Goal: Task Accomplishment & Management: Use online tool/utility

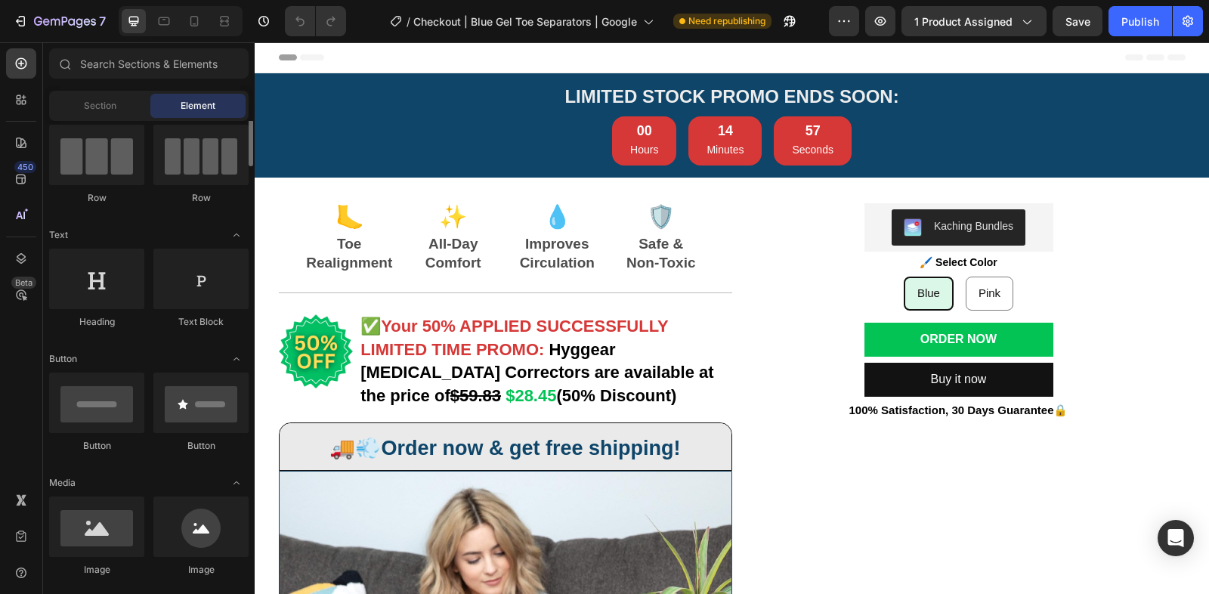
scroll to position [149, 0]
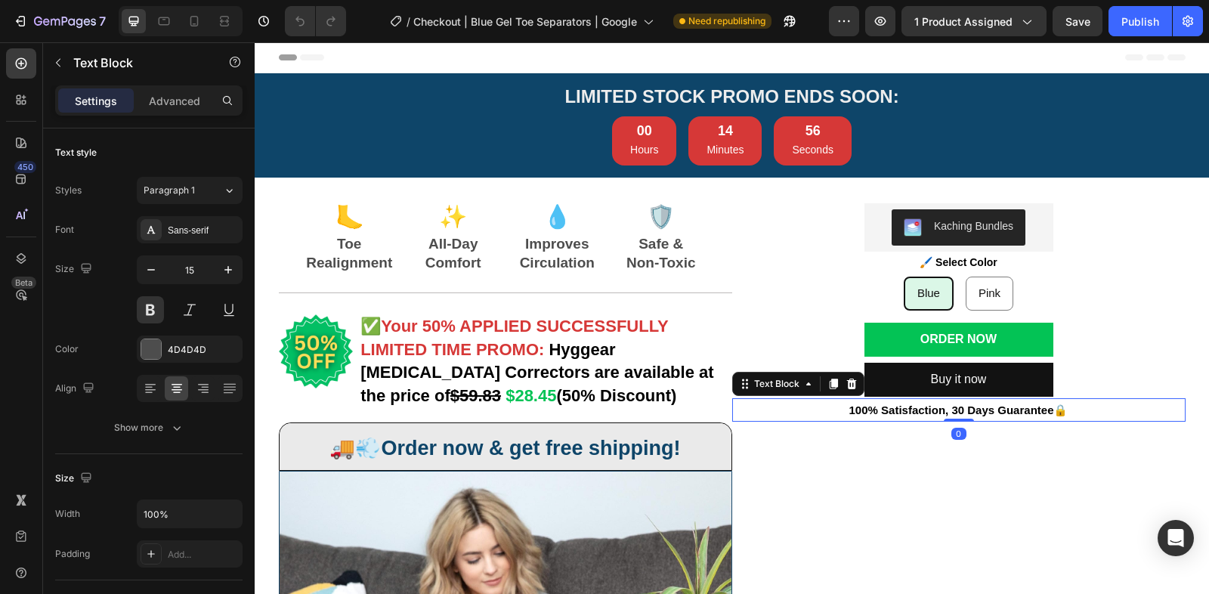
click at [757, 419] on p "100% Satisfaction, 30 Days Guarantee 🔒" at bounding box center [959, 410] width 450 height 20
click at [25, 144] on icon at bounding box center [21, 143] width 11 height 11
radio input "false"
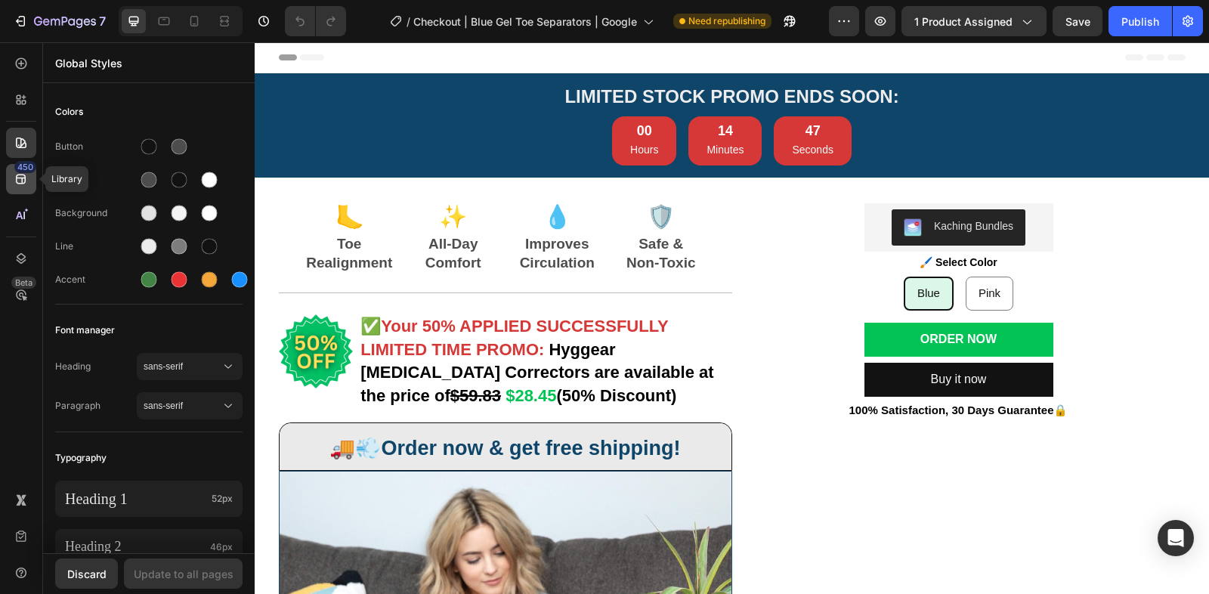
click at [22, 187] on div "450" at bounding box center [21, 179] width 30 height 30
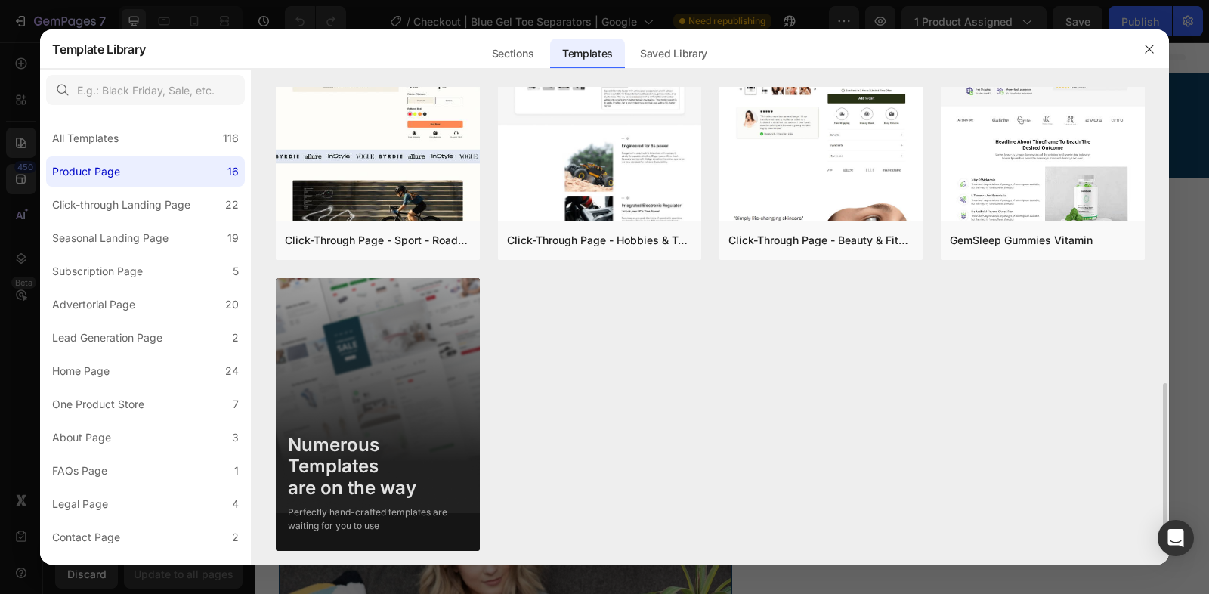
scroll to position [984, 0]
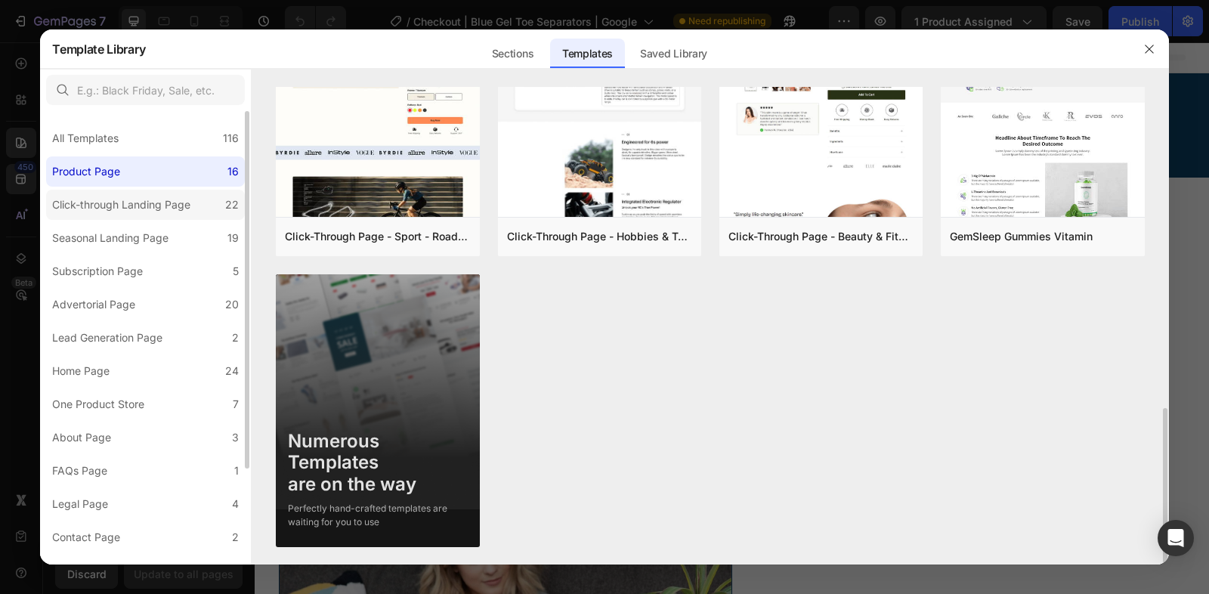
click at [138, 199] on div "Click-through Landing Page" at bounding box center [121, 205] width 138 height 18
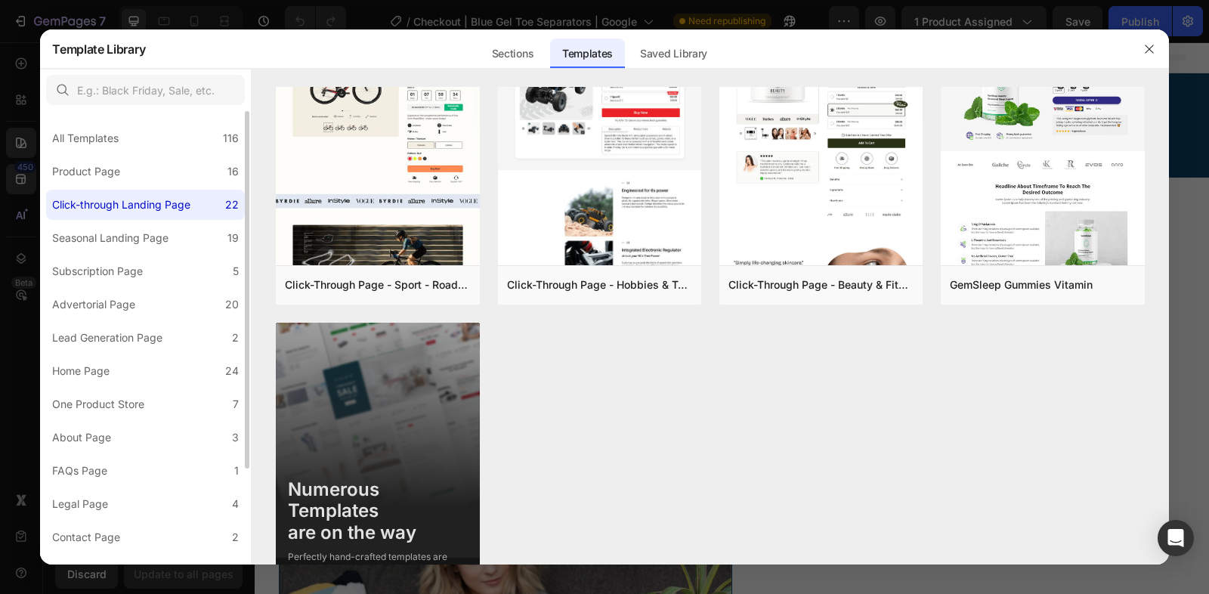
scroll to position [0, 0]
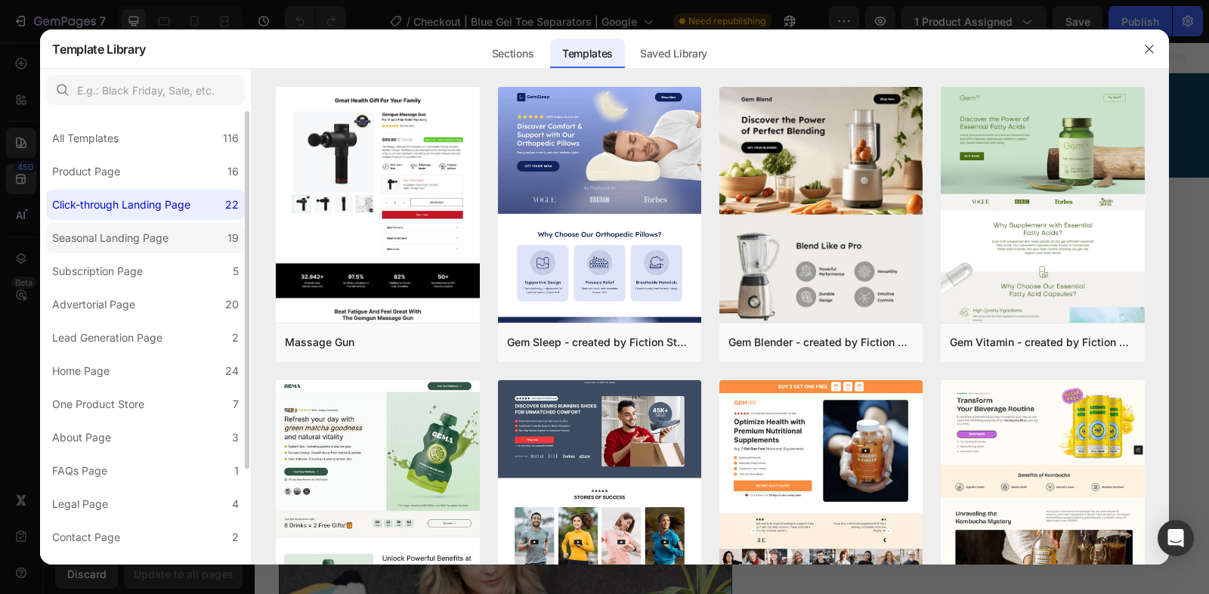
click at [146, 244] on div "Seasonal Landing Page" at bounding box center [110, 238] width 116 height 18
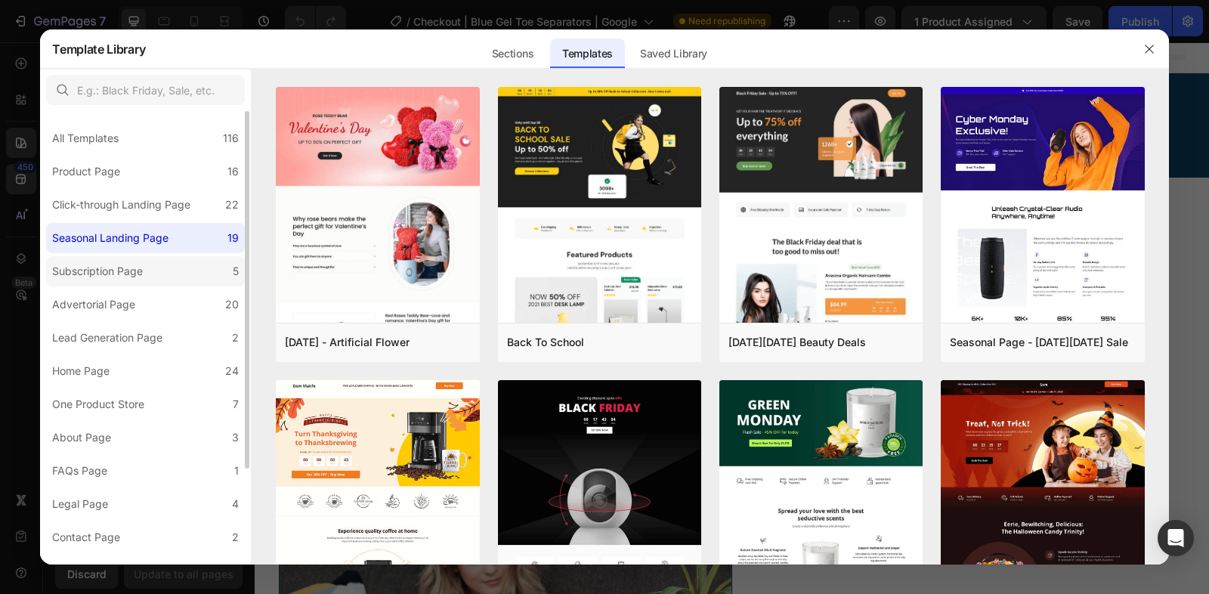
click at [153, 278] on label "Subscription Page 5" at bounding box center [145, 271] width 199 height 30
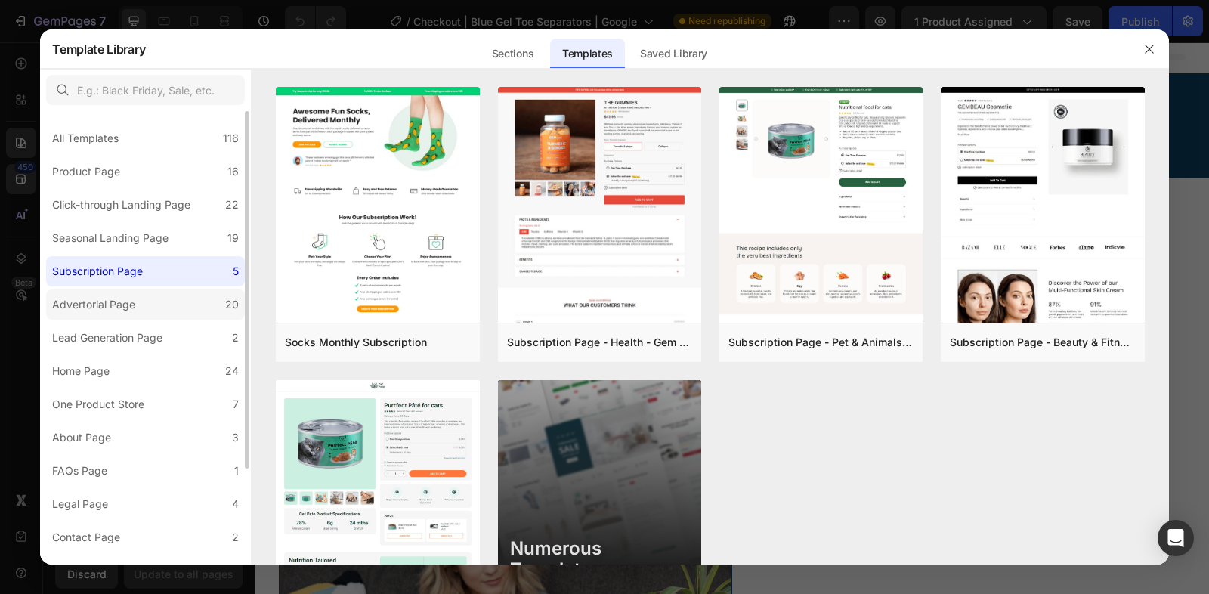
click at [144, 305] on label "Advertorial Page 20" at bounding box center [145, 304] width 199 height 30
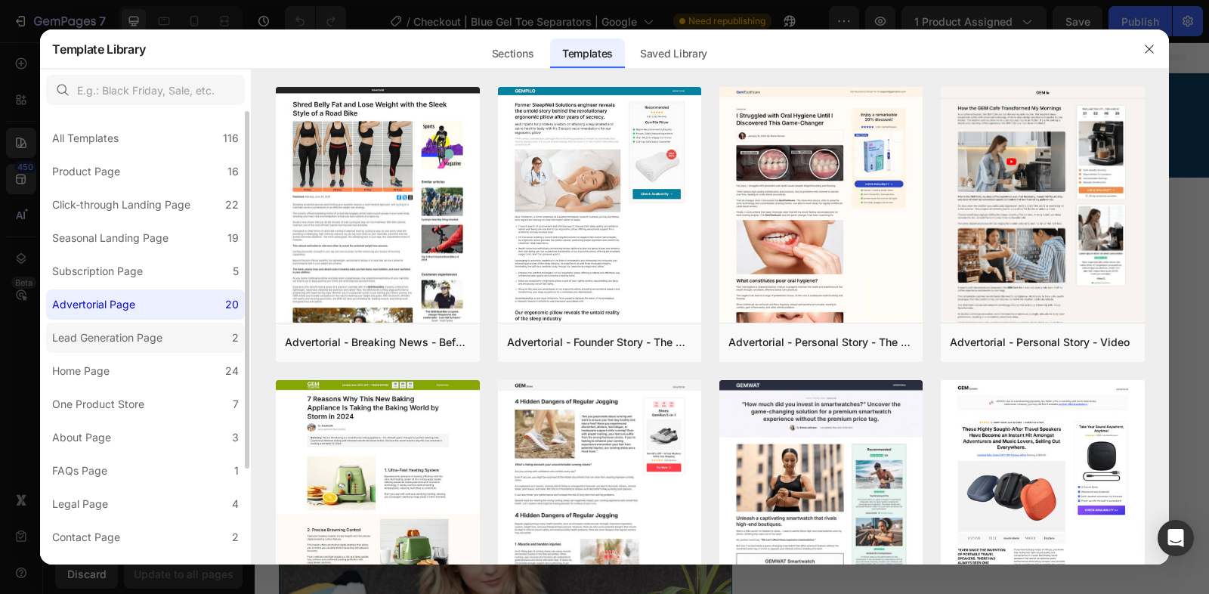
click at [139, 336] on div "Lead Generation Page" at bounding box center [107, 338] width 110 height 18
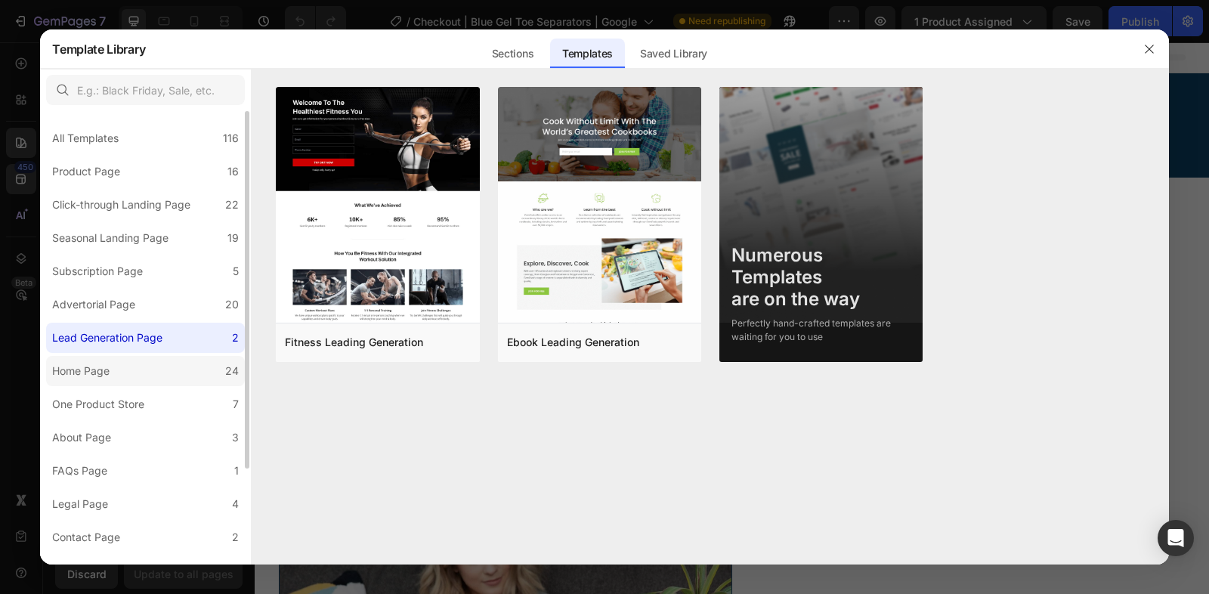
click at [159, 376] on label "Home Page 24" at bounding box center [145, 371] width 199 height 30
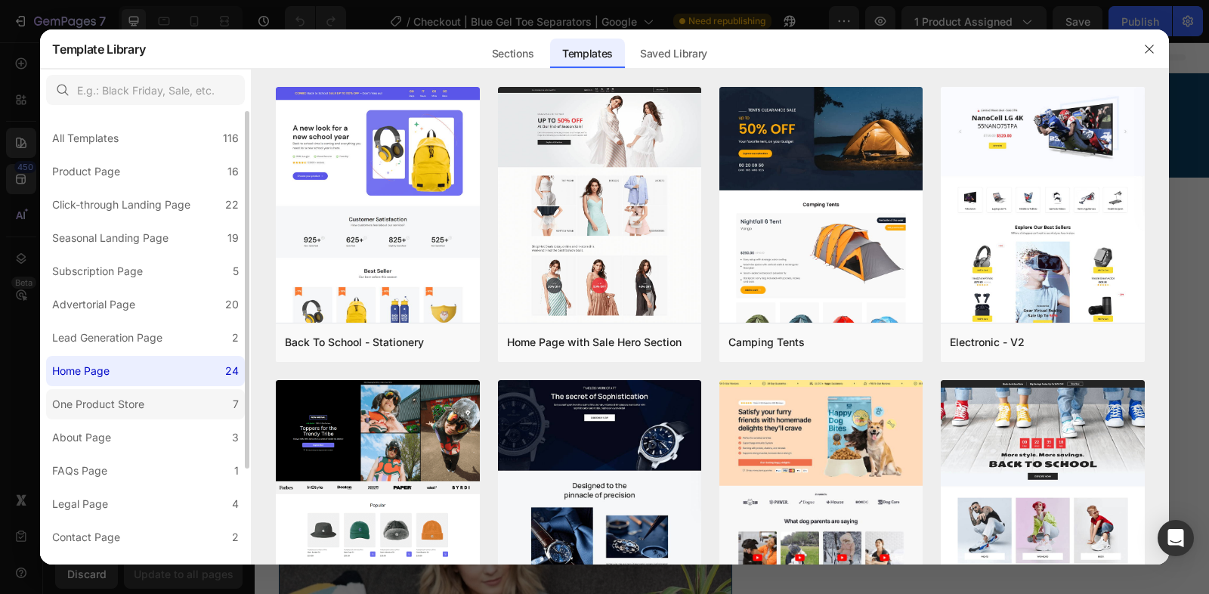
click at [133, 397] on div "One Product Store" at bounding box center [98, 404] width 92 height 18
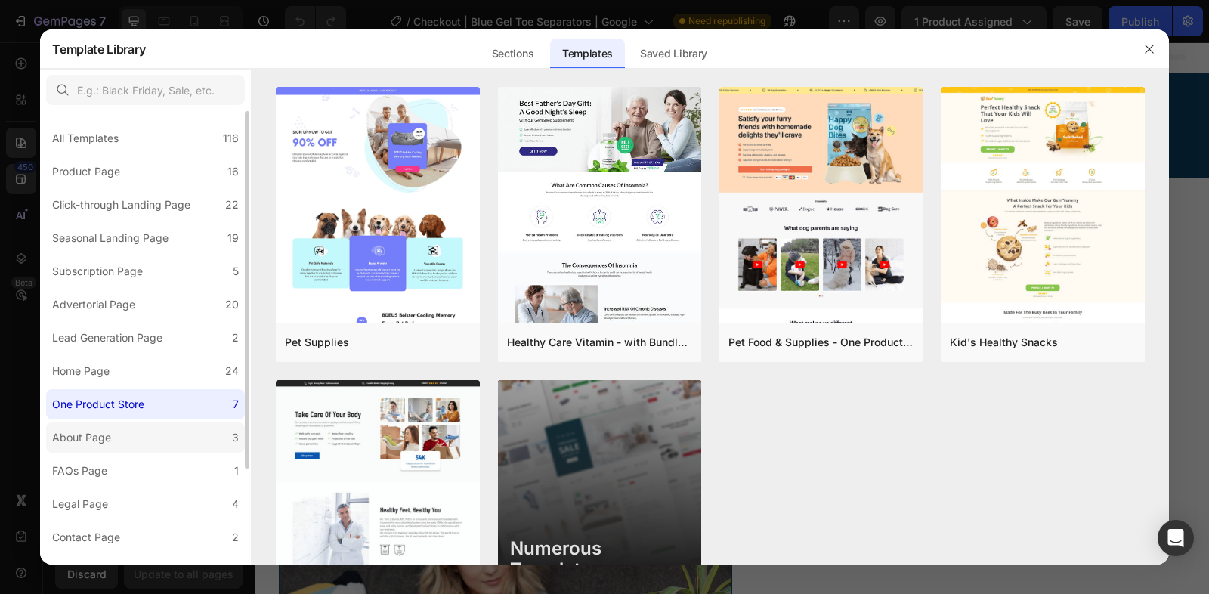
click at [135, 429] on label "About Page 3" at bounding box center [145, 437] width 199 height 30
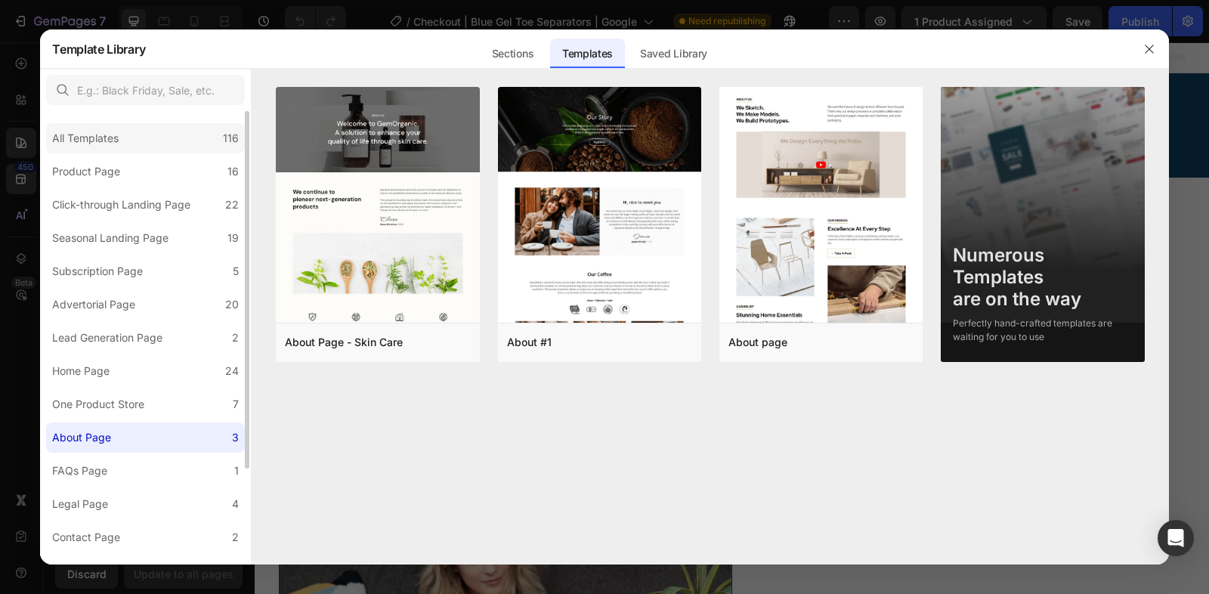
click at [118, 144] on div "All Templates" at bounding box center [85, 138] width 66 height 18
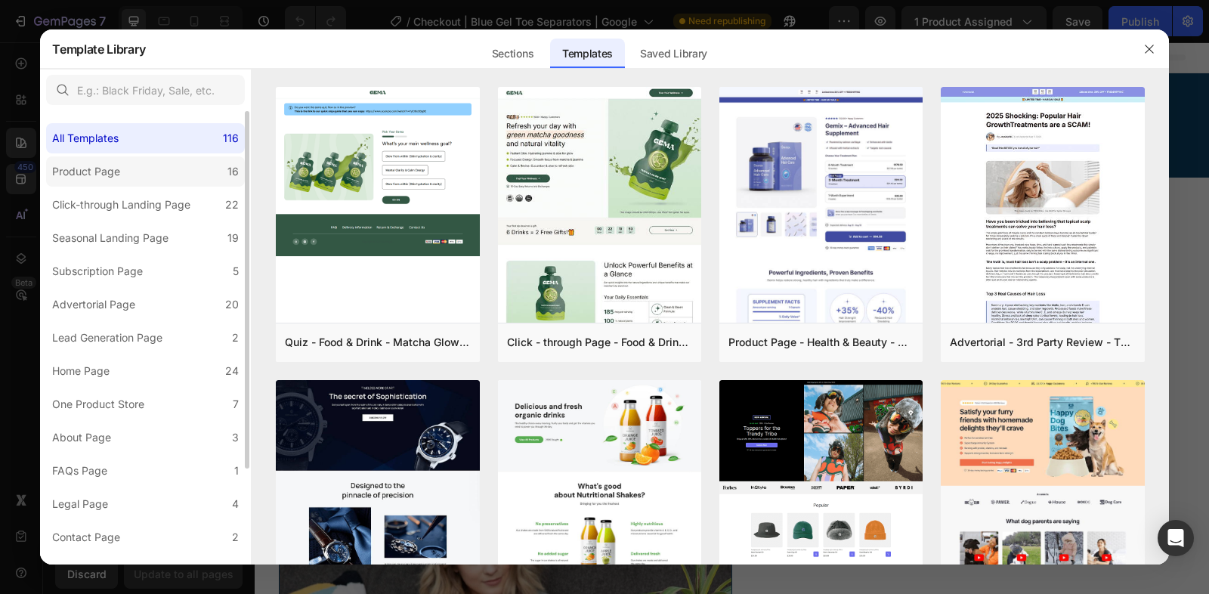
click at [79, 165] on div "Product Page" at bounding box center [86, 171] width 68 height 18
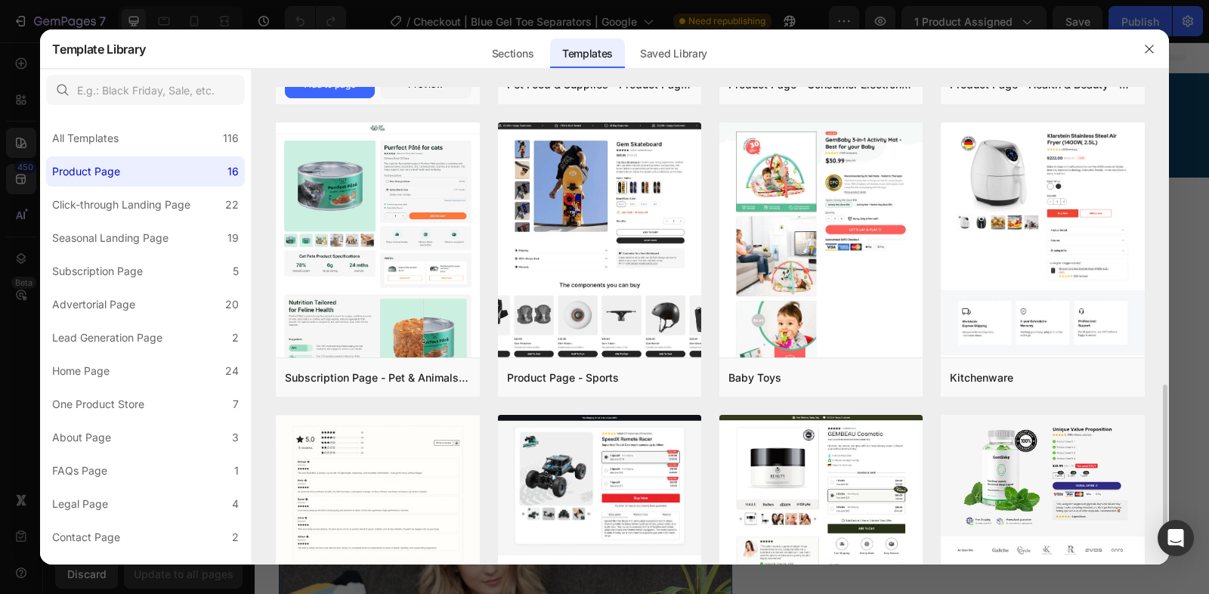
scroll to position [652, 0]
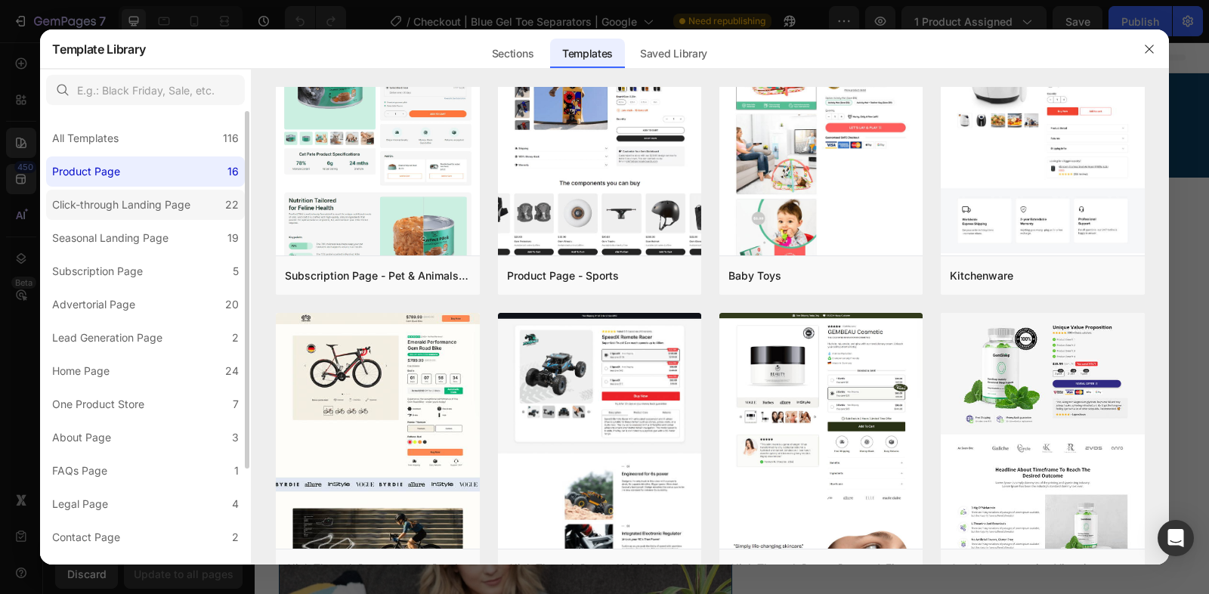
click at [100, 201] on div "Click-through Landing Page" at bounding box center [121, 205] width 138 height 18
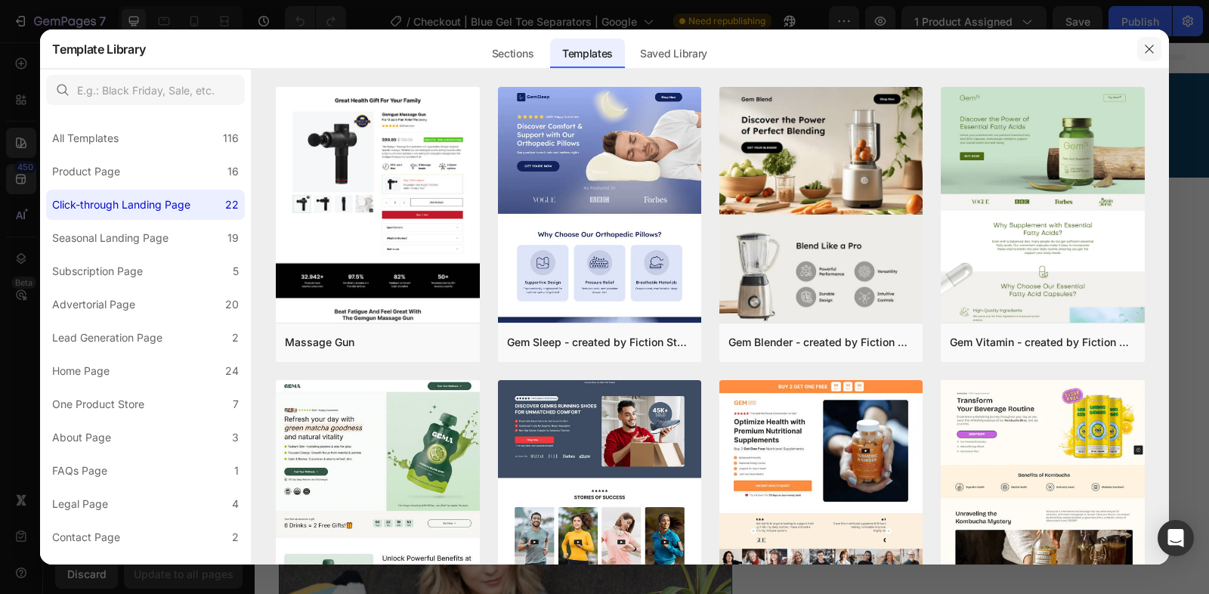
click at [1154, 45] on icon "button" at bounding box center [1149, 49] width 12 height 12
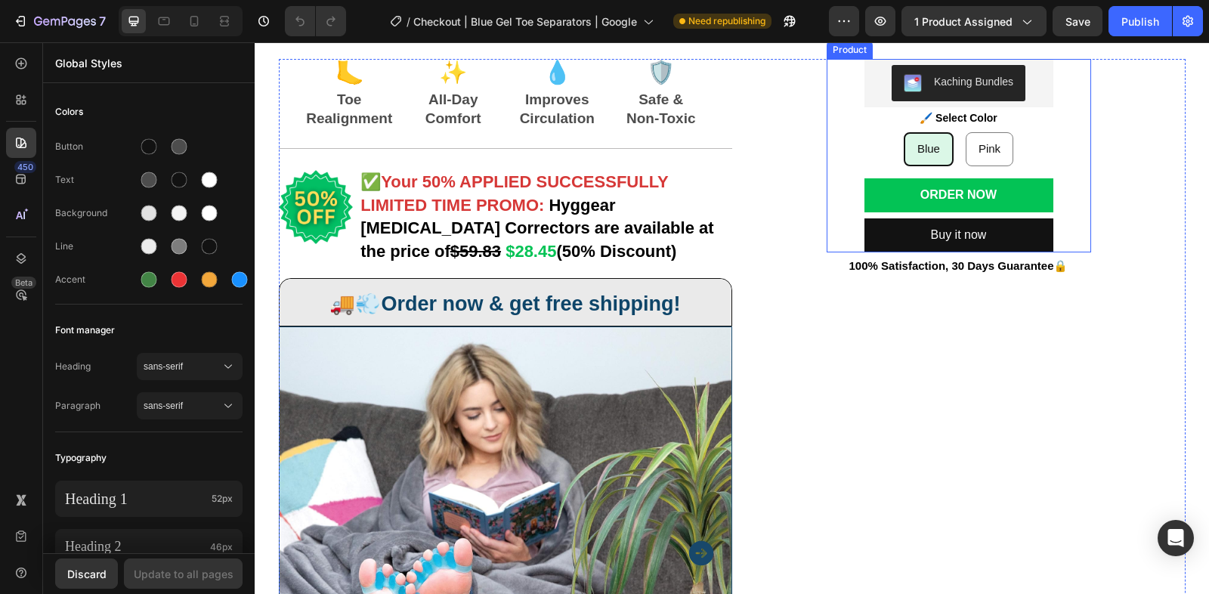
scroll to position [16, 0]
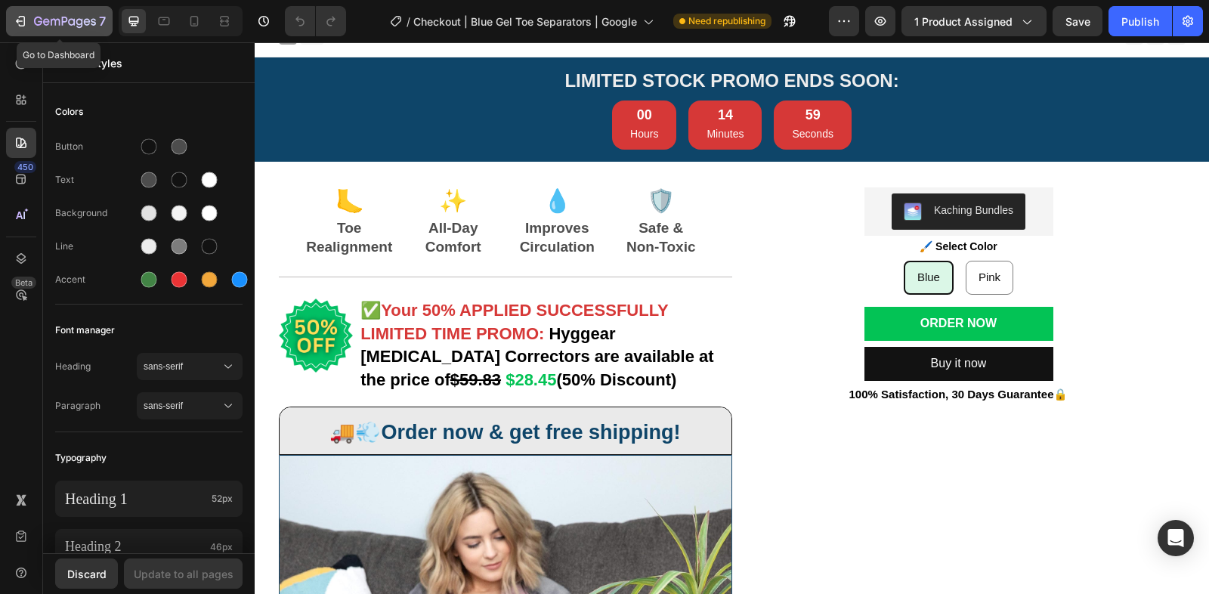
click at [24, 23] on icon "button" at bounding box center [22, 21] width 7 height 11
